Goal: Communication & Community: Share content

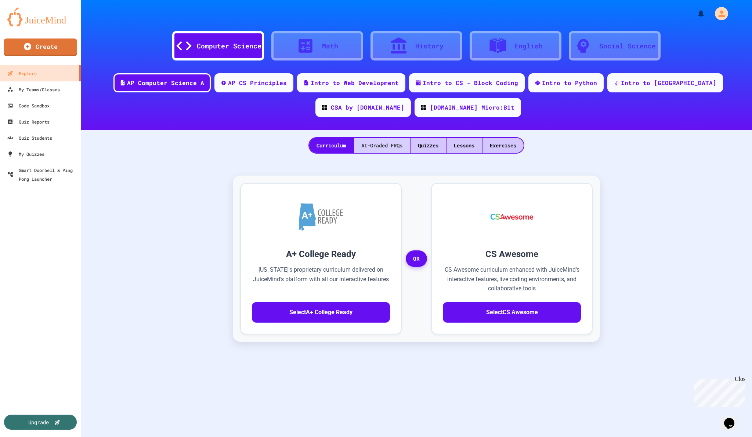
click at [383, 144] on div "AI-Graded FRQs" at bounding box center [382, 145] width 56 height 15
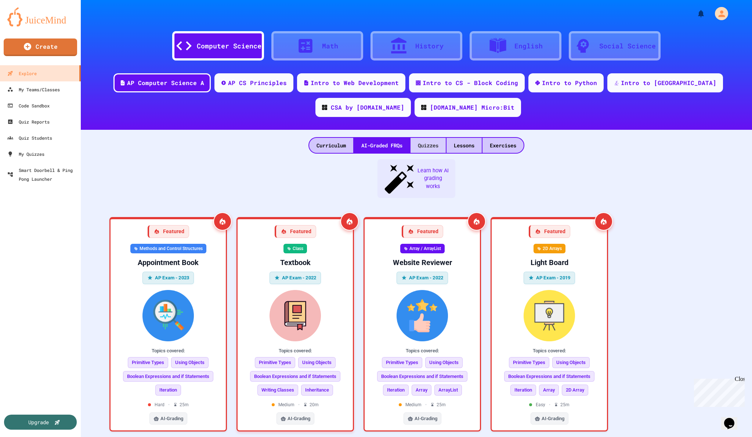
click at [433, 146] on div "Quizzes" at bounding box center [427, 145] width 35 height 15
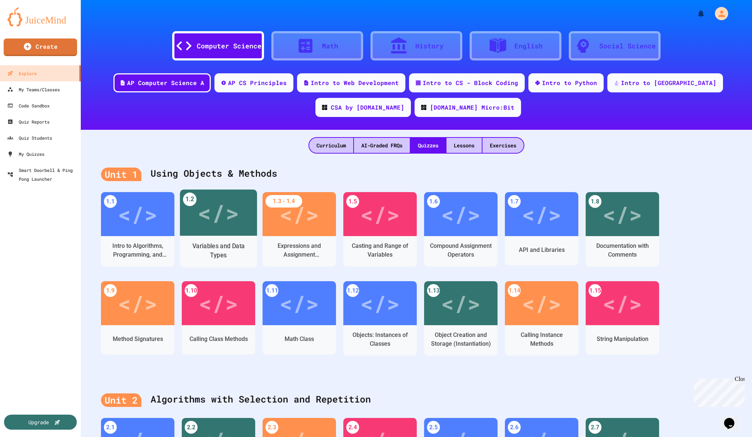
click at [214, 224] on div "</>" at bounding box center [217, 213] width 41 height 35
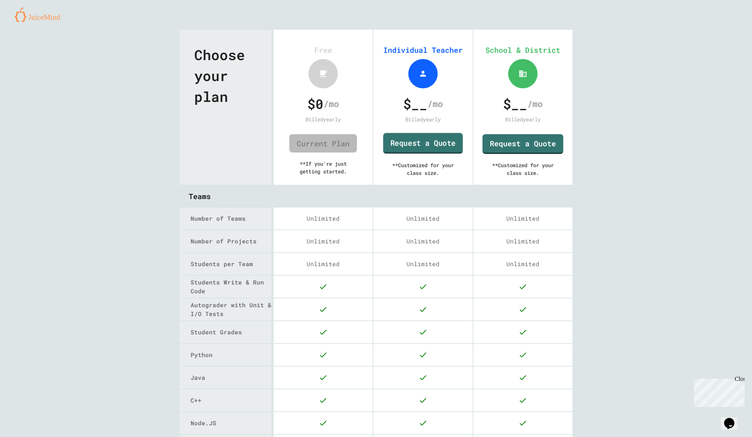
click at [420, 137] on link "Request a Quote" at bounding box center [423, 143] width 80 height 21
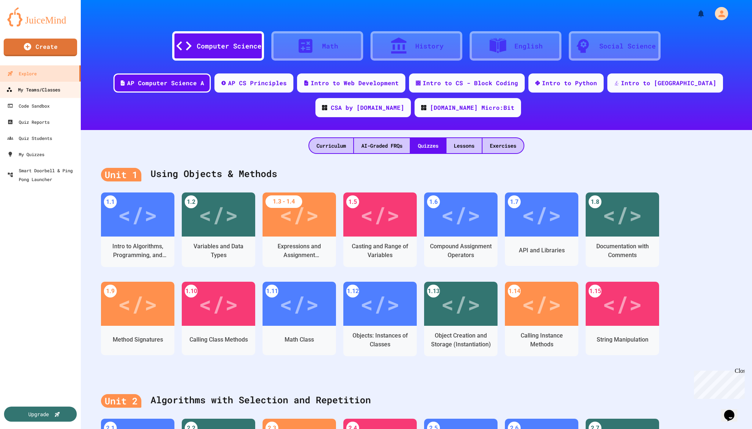
click at [45, 91] on div "My Teams/Classes" at bounding box center [33, 89] width 54 height 9
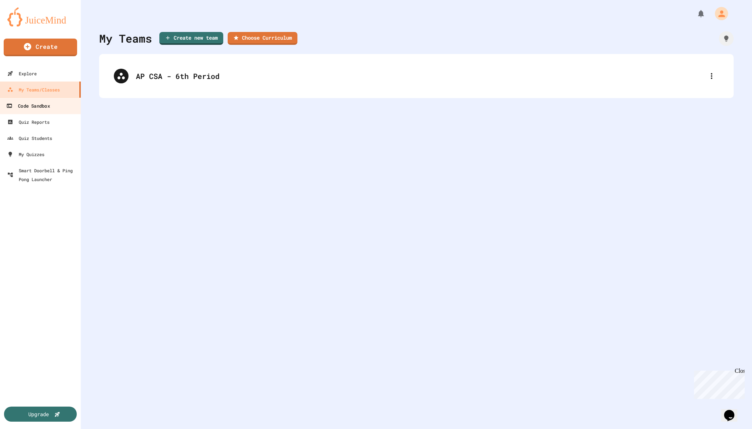
click at [35, 107] on div "Code Sandbox" at bounding box center [27, 105] width 43 height 9
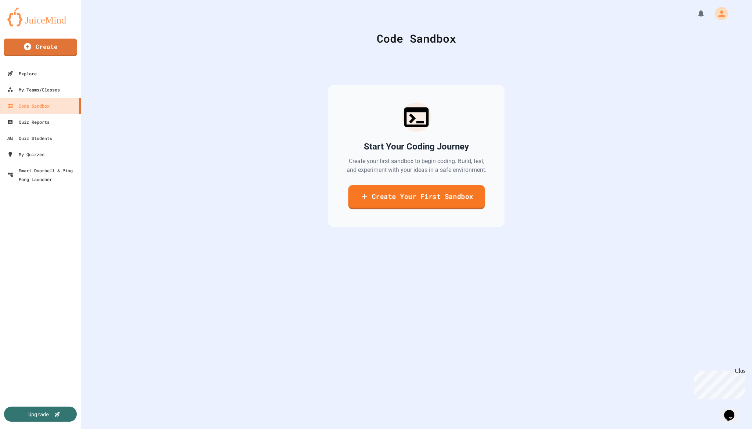
click at [395, 209] on link "Create Your First Sandbox" at bounding box center [416, 197] width 137 height 24
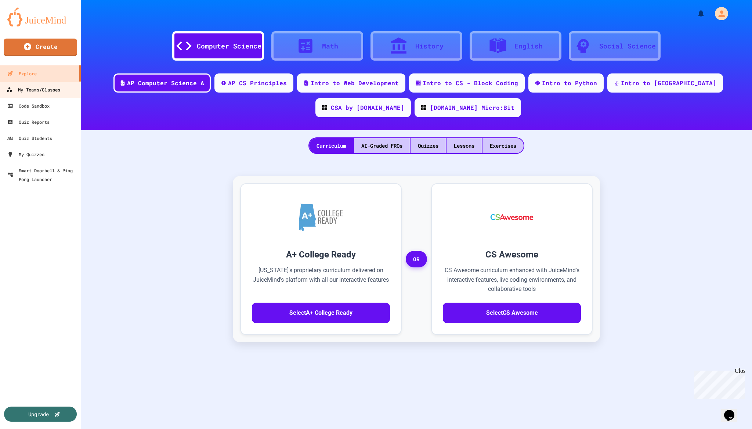
click at [44, 87] on div "My Teams/Classes" at bounding box center [33, 89] width 54 height 9
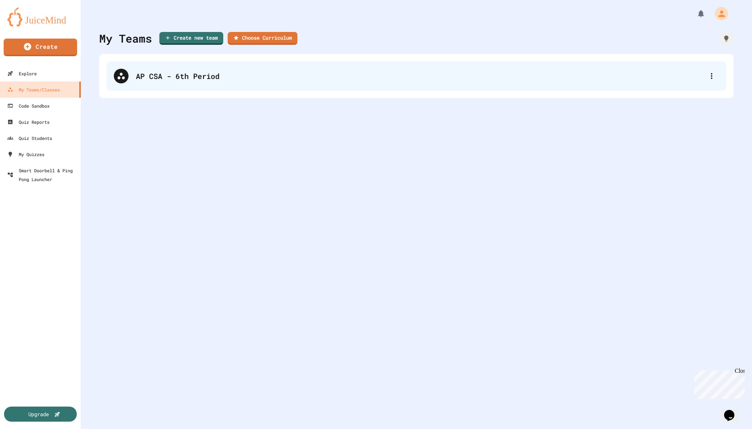
click at [299, 79] on div "AP CSA - 6th Period" at bounding box center [420, 75] width 568 height 11
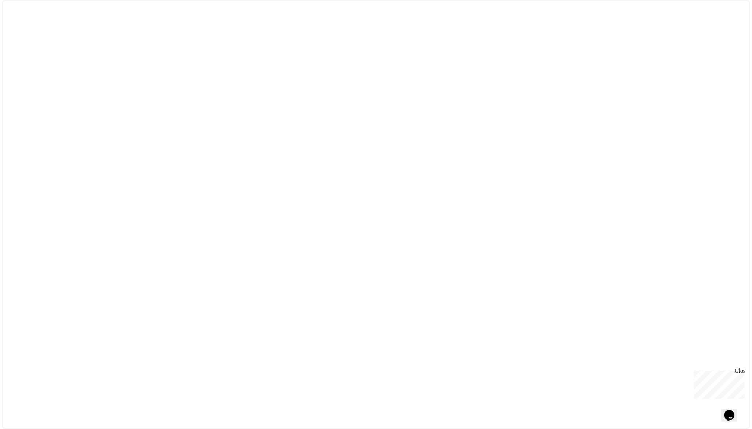
click at [196, 82] on div at bounding box center [375, 214] width 747 height 429
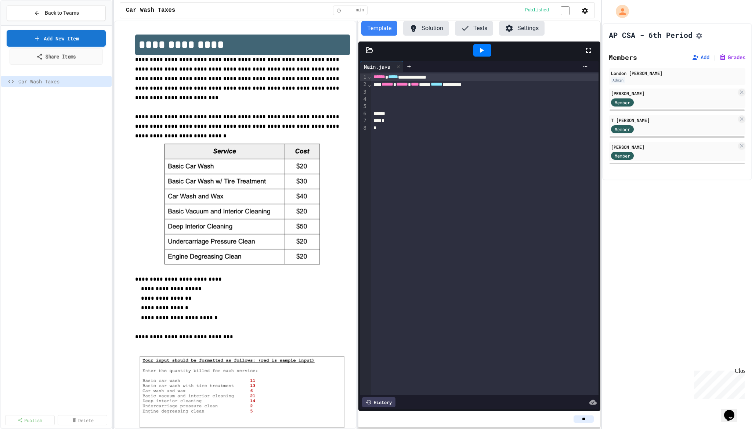
click at [57, 56] on link "Share Items" at bounding box center [56, 56] width 93 height 17
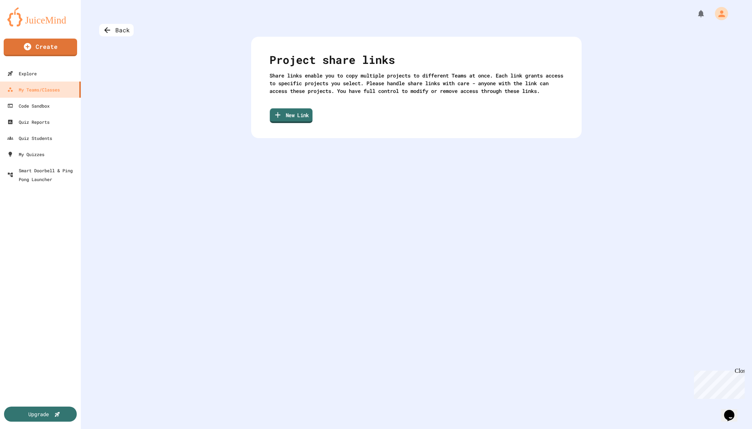
click at [285, 123] on link "New Link" at bounding box center [291, 115] width 43 height 15
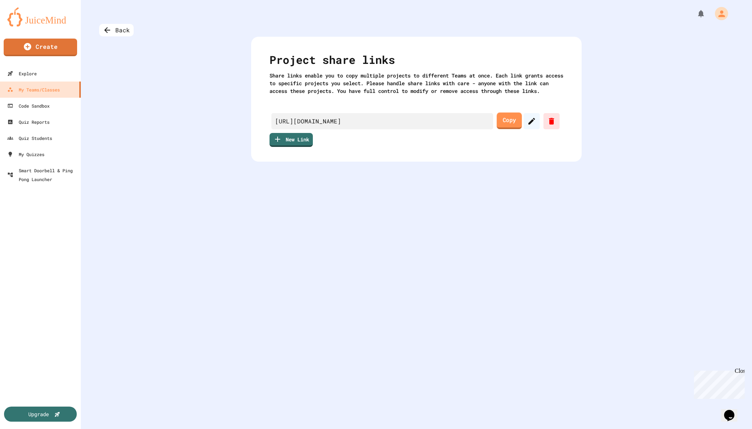
click at [511, 127] on link "Copy" at bounding box center [508, 120] width 25 height 17
